Goal: Information Seeking & Learning: Learn about a topic

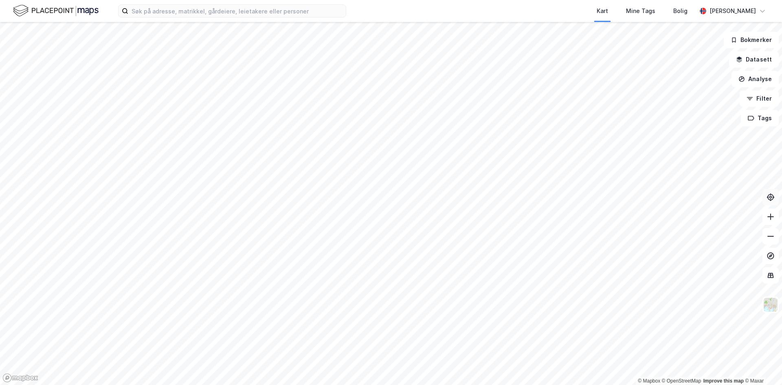
click at [769, 202] on button at bounding box center [770, 197] width 16 height 16
click at [179, 11] on input at bounding box center [236, 11] width 217 height 12
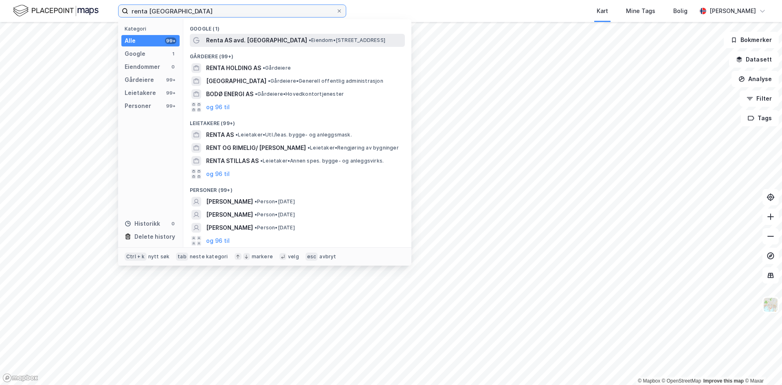
type input "renta [GEOGRAPHIC_DATA]"
click at [238, 39] on span "Renta AS avd. [GEOGRAPHIC_DATA]" at bounding box center [256, 40] width 101 height 10
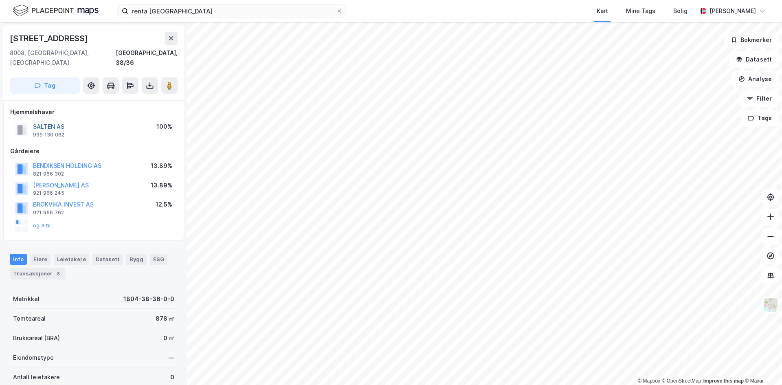
click at [0, 0] on button "SALTEN AS" at bounding box center [0, 0] width 0 height 0
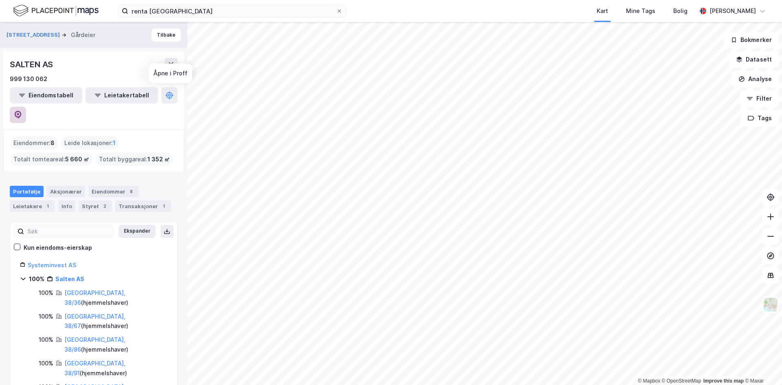
click at [22, 111] on icon at bounding box center [18, 115] width 8 height 8
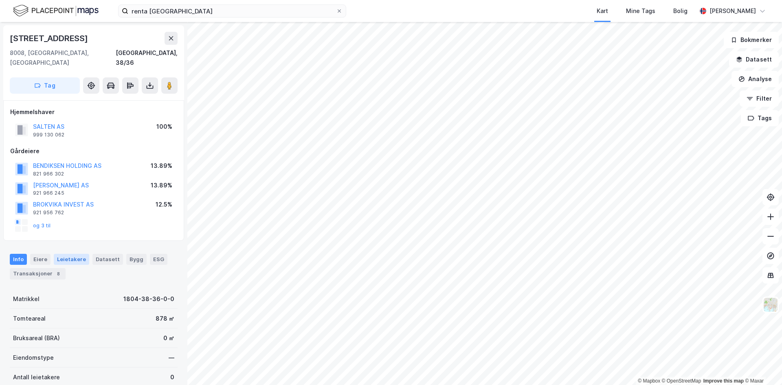
click at [71, 254] on div "Leietakere" at bounding box center [71, 259] width 35 height 11
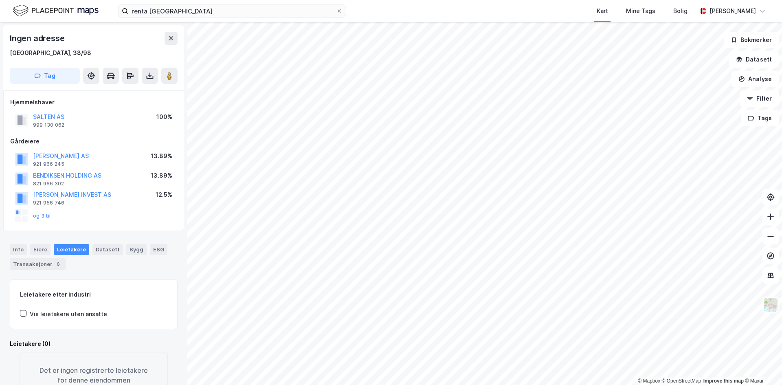
scroll to position [0, 0]
click at [77, 253] on div "Leietakere" at bounding box center [71, 249] width 35 height 11
click at [20, 248] on div "Info" at bounding box center [18, 249] width 17 height 11
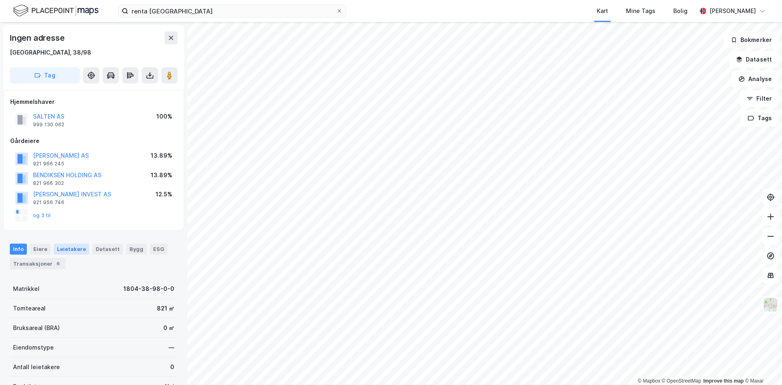
click at [70, 248] on div "Leietakere" at bounding box center [71, 249] width 35 height 11
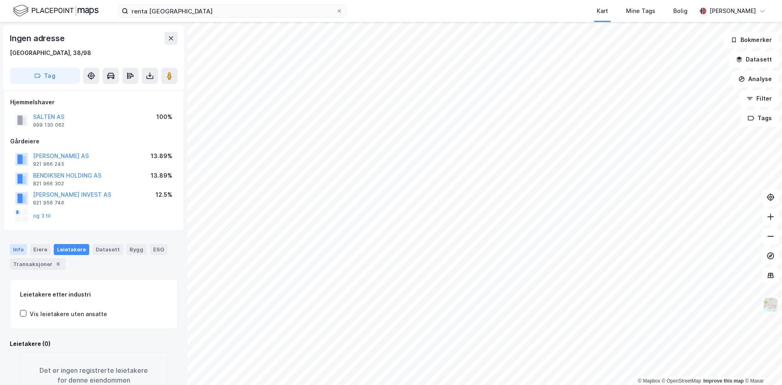
click at [14, 250] on div "Info" at bounding box center [18, 249] width 17 height 11
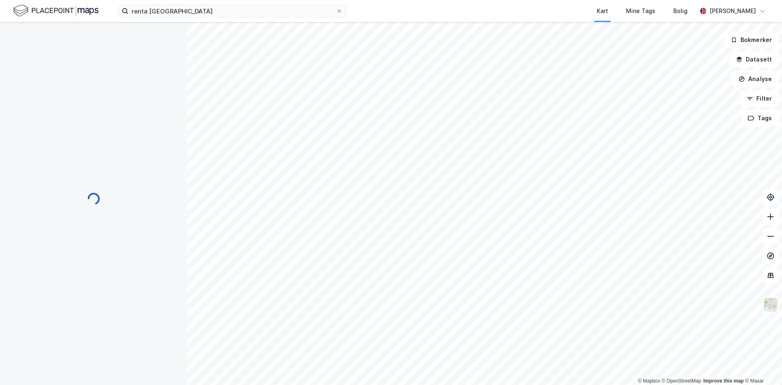
scroll to position [0, 0]
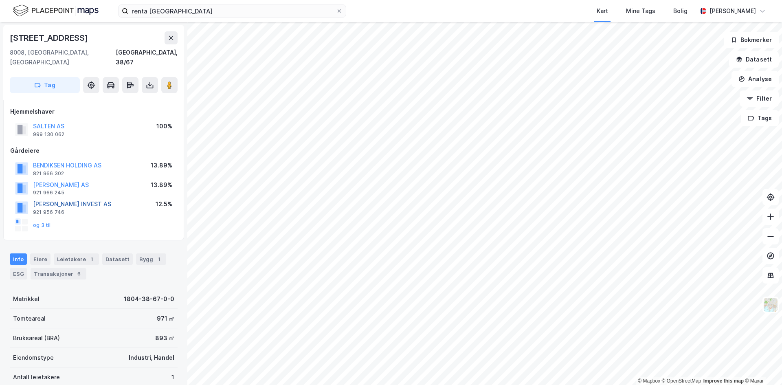
click at [0, 0] on button "[PERSON_NAME] INVEST AS" at bounding box center [0, 0] width 0 height 0
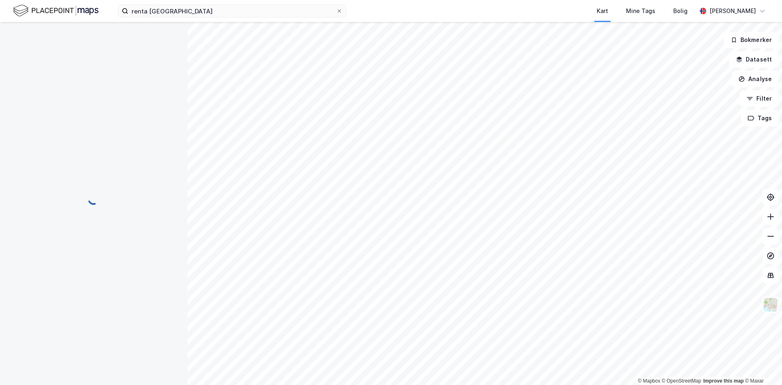
scroll to position [0, 0]
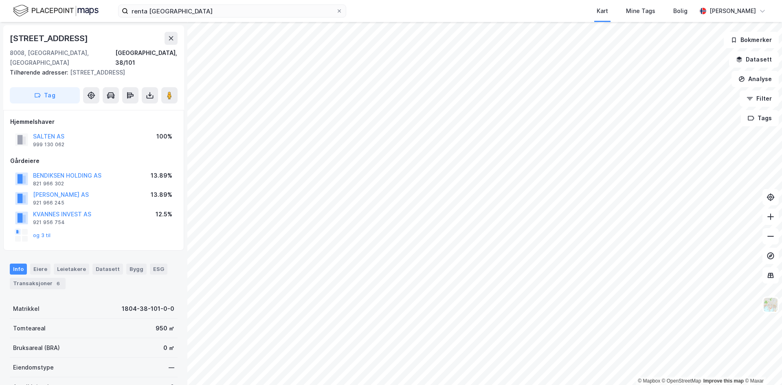
scroll to position [0, 0]
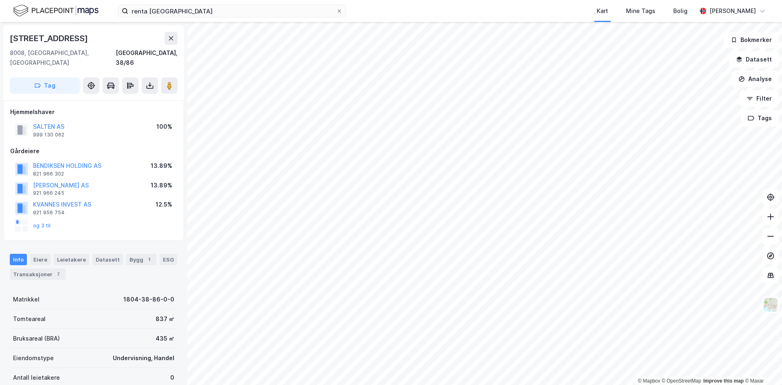
scroll to position [0, 0]
click at [0, 0] on button "KVANNES INVEST AS" at bounding box center [0, 0] width 0 height 0
